Goal: Information Seeking & Learning: Learn about a topic

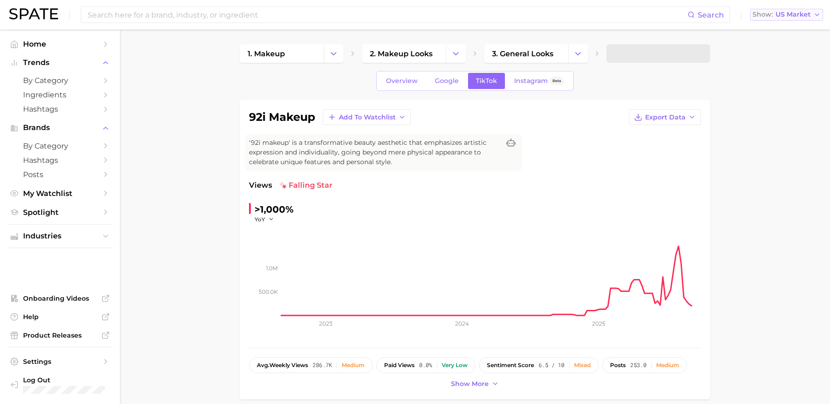
click at [541, 12] on span "US Market" at bounding box center [793, 14] width 35 height 5
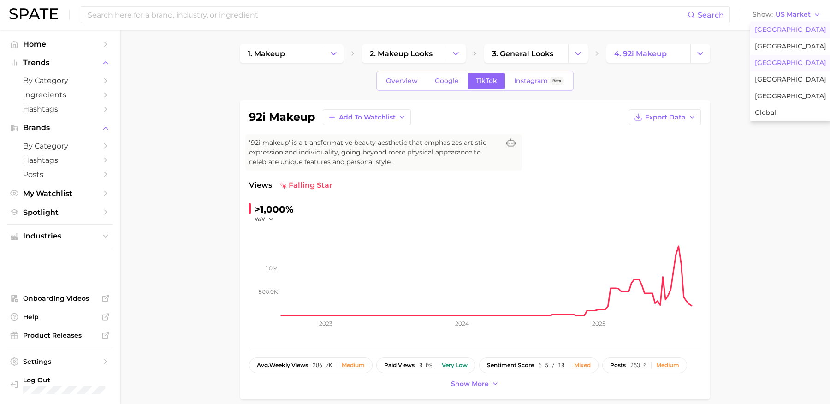
click at [541, 64] on button "France" at bounding box center [790, 63] width 81 height 17
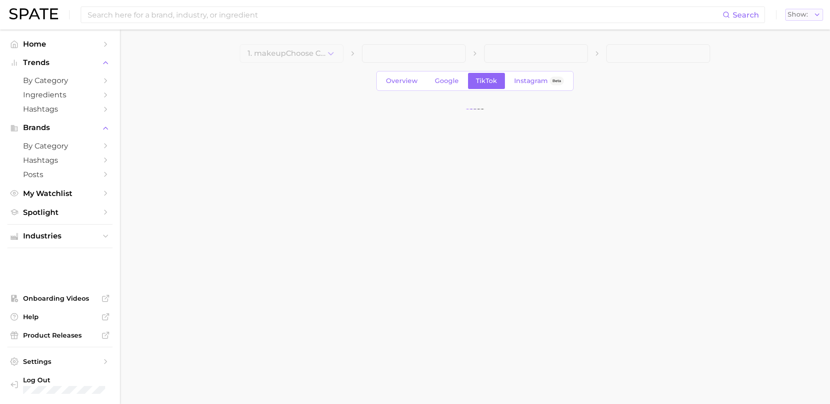
click at [812, 19] on button "Show" at bounding box center [804, 15] width 38 height 12
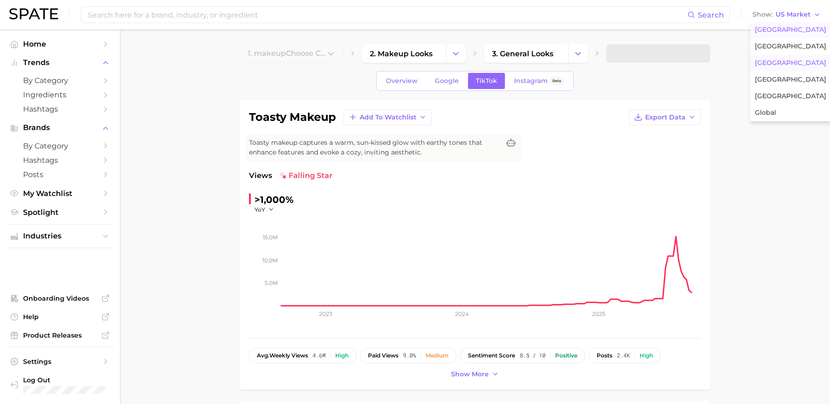
click at [801, 64] on button "France" at bounding box center [790, 63] width 81 height 17
